Goal: Find specific page/section: Find specific page/section

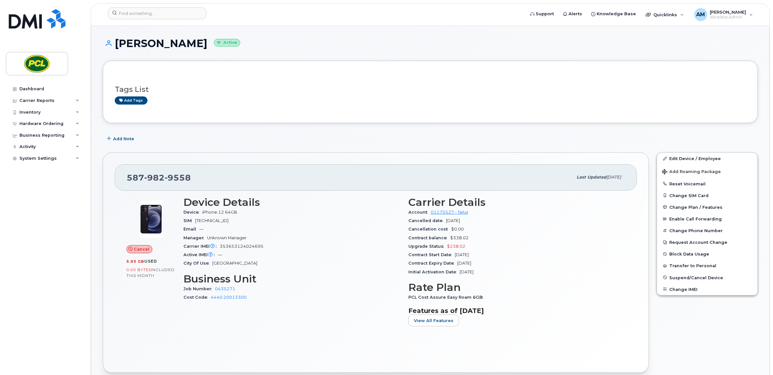
scroll to position [81, 0]
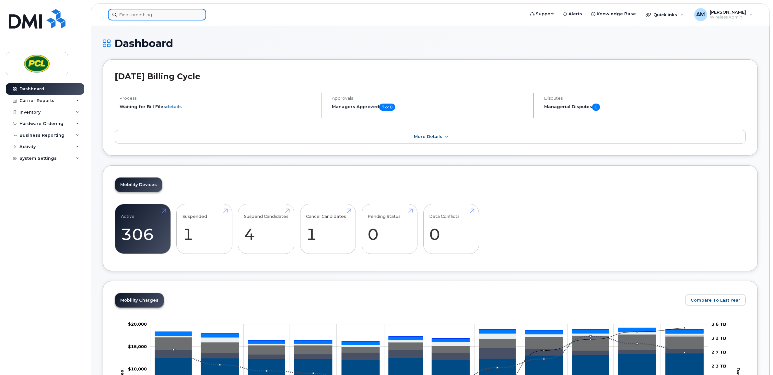
click at [126, 11] on input at bounding box center [157, 15] width 98 height 12
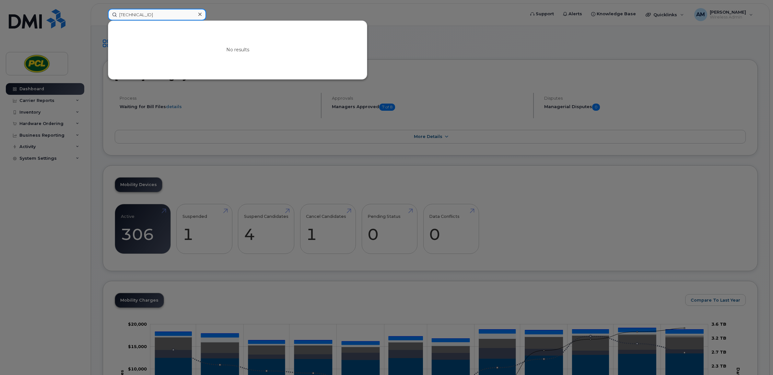
drag, startPoint x: 130, startPoint y: 15, endPoint x: 137, endPoint y: 16, distance: 6.9
click at [137, 16] on input "8912230200211774647" at bounding box center [157, 15] width 98 height 12
click at [140, 16] on input "8912230200211774647" at bounding box center [157, 15] width 98 height 12
drag, startPoint x: 177, startPoint y: 15, endPoint x: 115, endPoint y: 17, distance: 62.0
click at [115, 17] on input "8912230200211774647" at bounding box center [157, 15] width 98 height 12
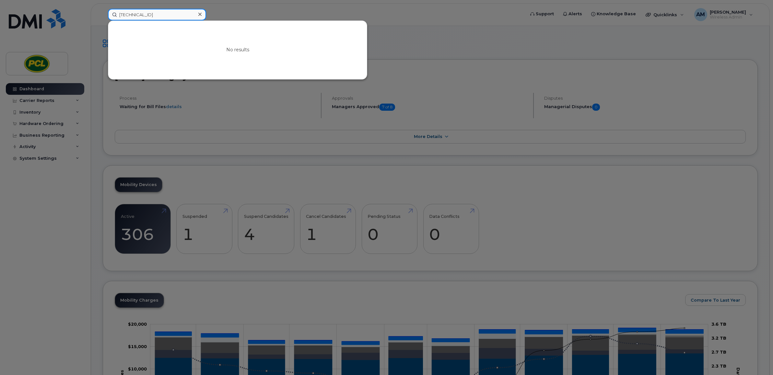
type input "8912230200211774647"
click at [200, 14] on icon at bounding box center [199, 14] width 3 height 3
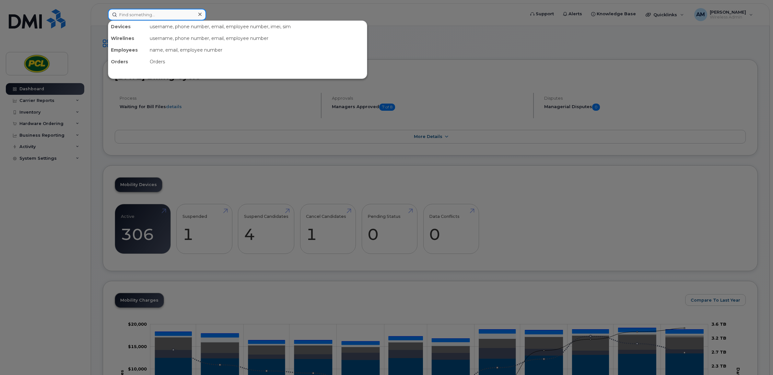
click at [200, 14] on div at bounding box center [157, 15] width 98 height 12
click at [200, 14] on icon at bounding box center [199, 14] width 3 height 3
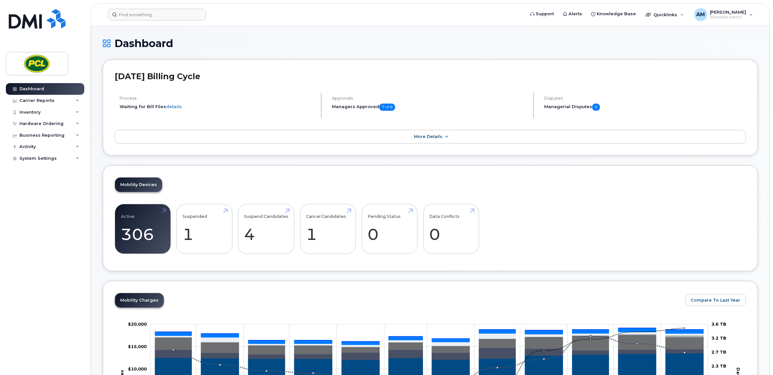
click at [263, 10] on form at bounding box center [314, 15] width 413 height 12
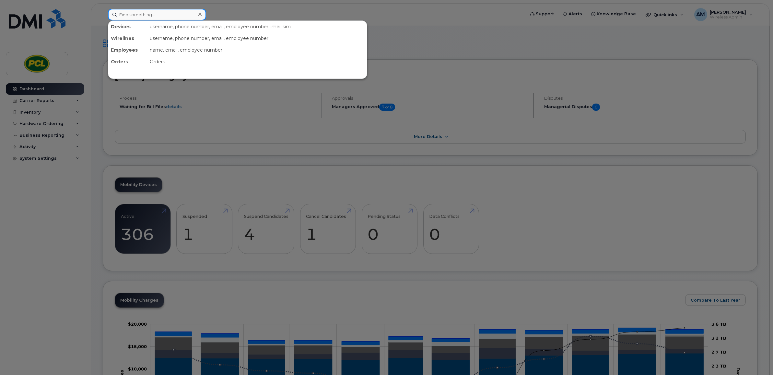
click at [187, 18] on input at bounding box center [157, 15] width 98 height 12
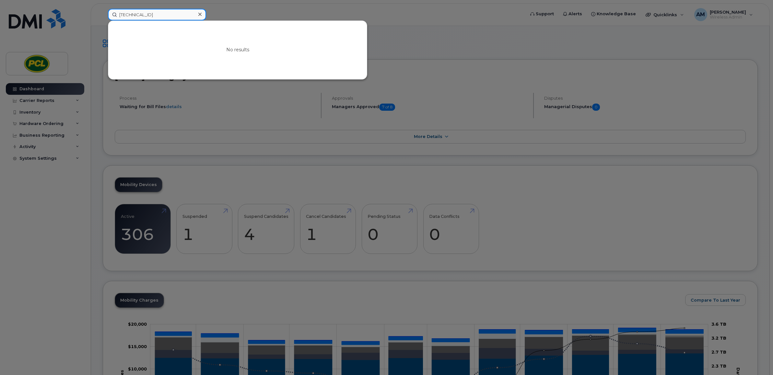
type input "8912230200211774647"
click at [199, 14] on icon at bounding box center [199, 14] width 3 height 5
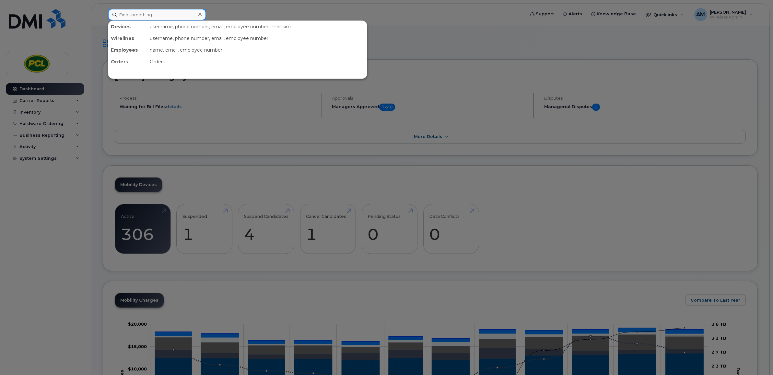
click at [199, 14] on div at bounding box center [157, 15] width 98 height 12
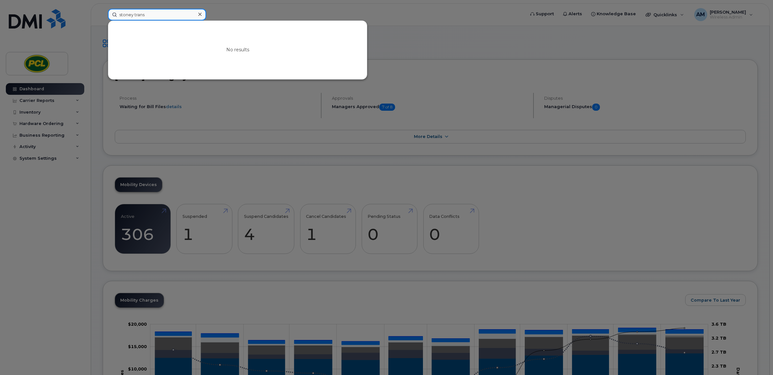
click at [160, 13] on input "stoney trans" at bounding box center [157, 15] width 98 height 12
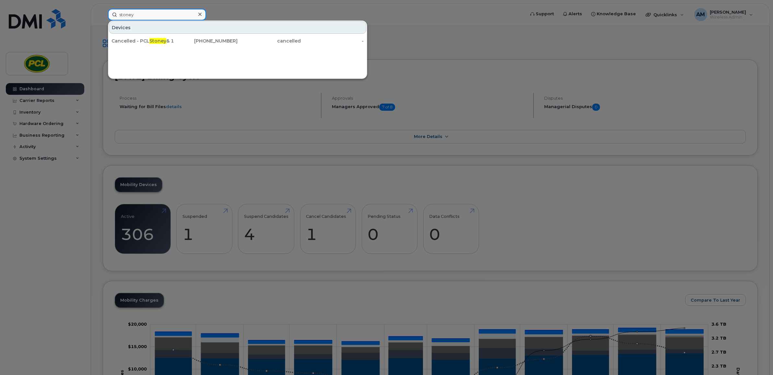
click at [192, 18] on input "stoney" at bounding box center [157, 15] width 98 height 12
type input "stoney"
click at [198, 14] on icon at bounding box center [199, 14] width 3 height 5
